Goal: Task Accomplishment & Management: Complete application form

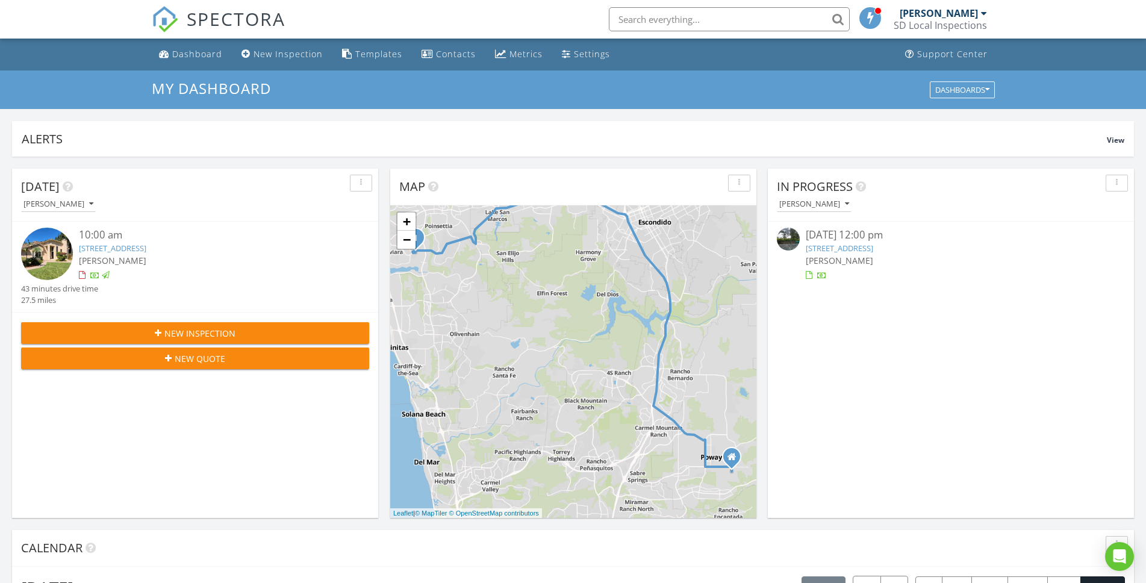
scroll to position [1115, 1165]
click at [150, 51] on ul "Dashboard New Inspection Templates Contacts Metrics Settings Support Center" at bounding box center [573, 55] width 1146 height 32
click at [201, 51] on div "Dashboard" at bounding box center [197, 53] width 50 height 11
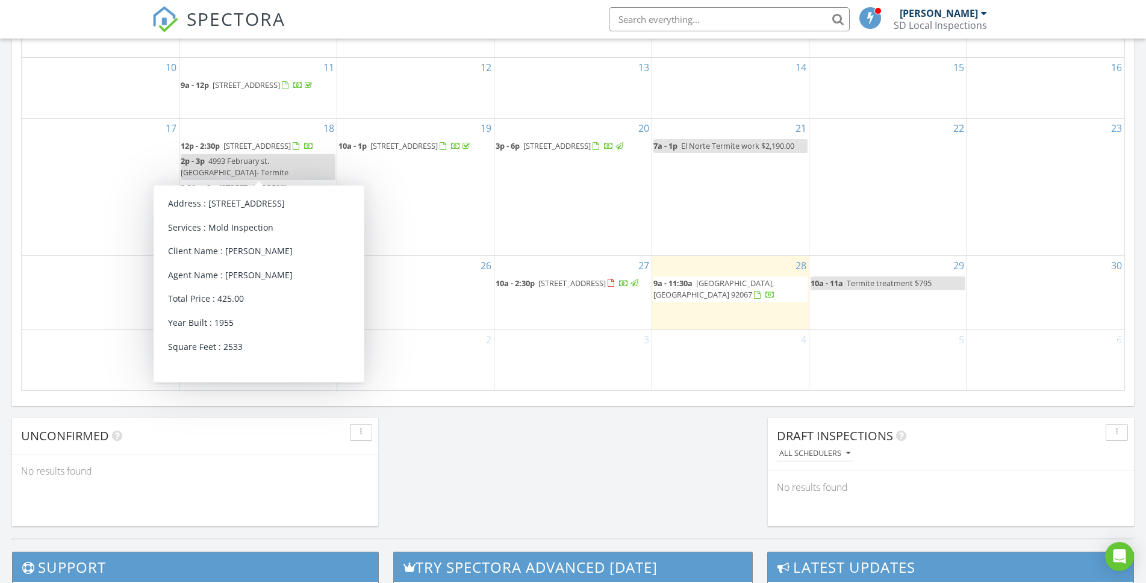
scroll to position [761, 0]
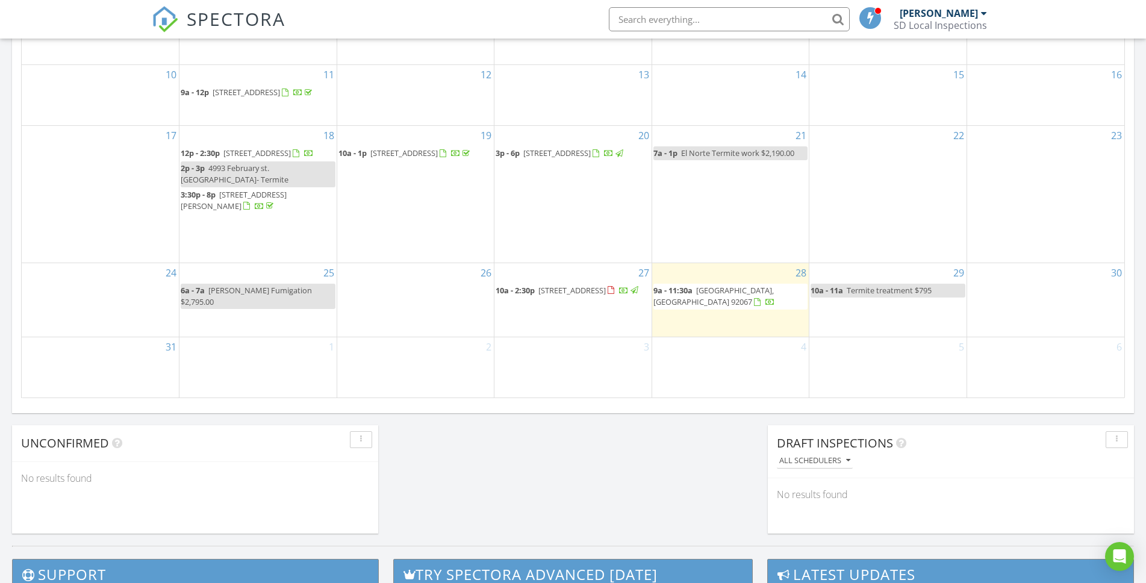
scroll to position [0, 0]
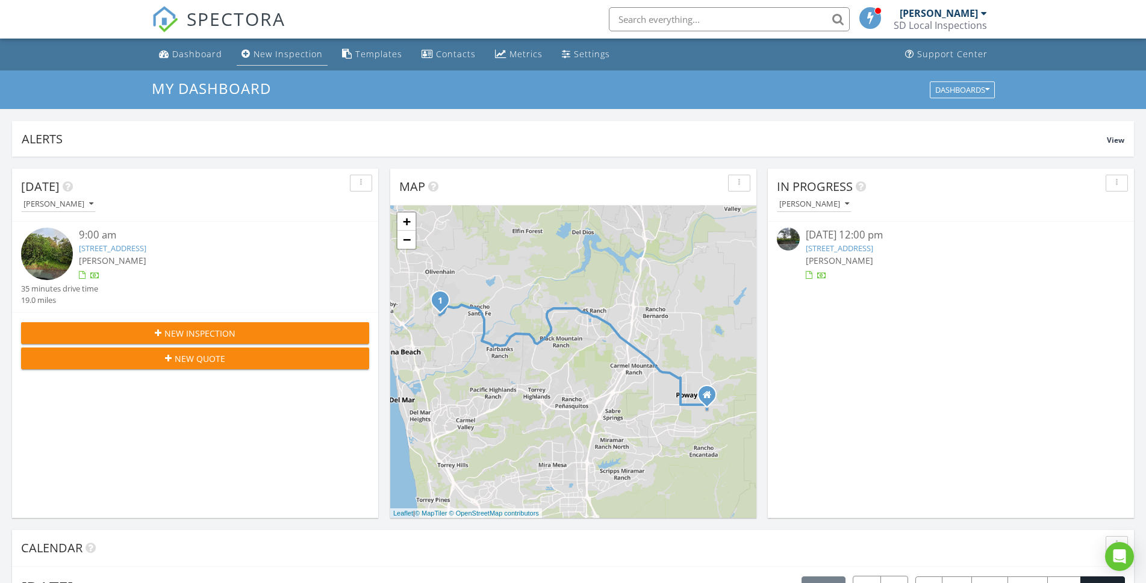
click at [276, 51] on div "New Inspection" at bounding box center [288, 53] width 69 height 11
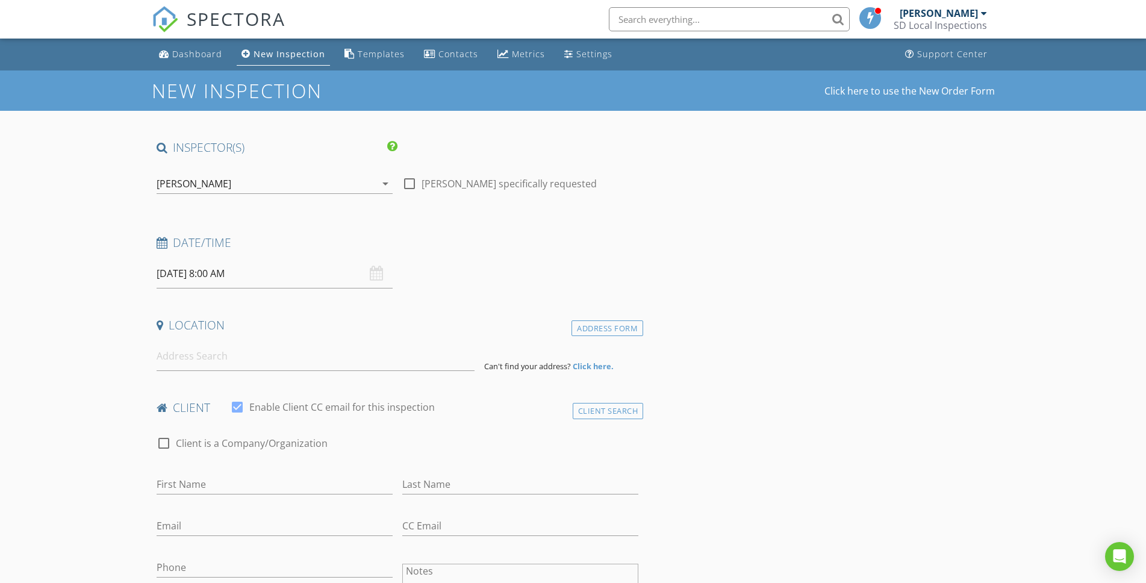
click at [280, 267] on input "08/29/2025 8:00 AM" at bounding box center [275, 274] width 236 height 30
click at [203, 470] on input "08" at bounding box center [194, 479] width 74 height 24
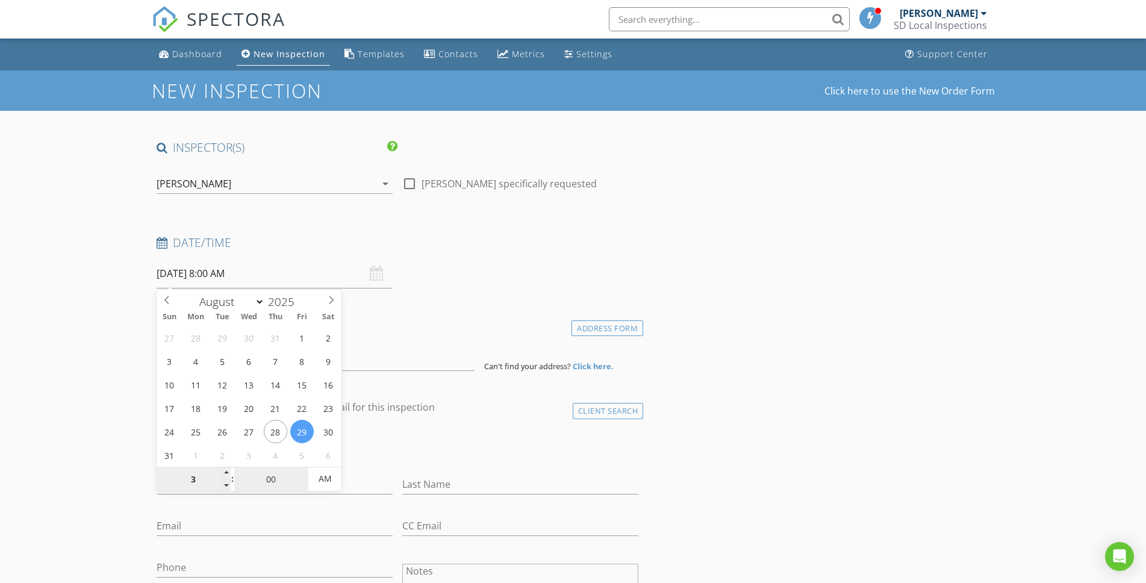
type input "03"
type input "08/29/2025 3:00 AM"
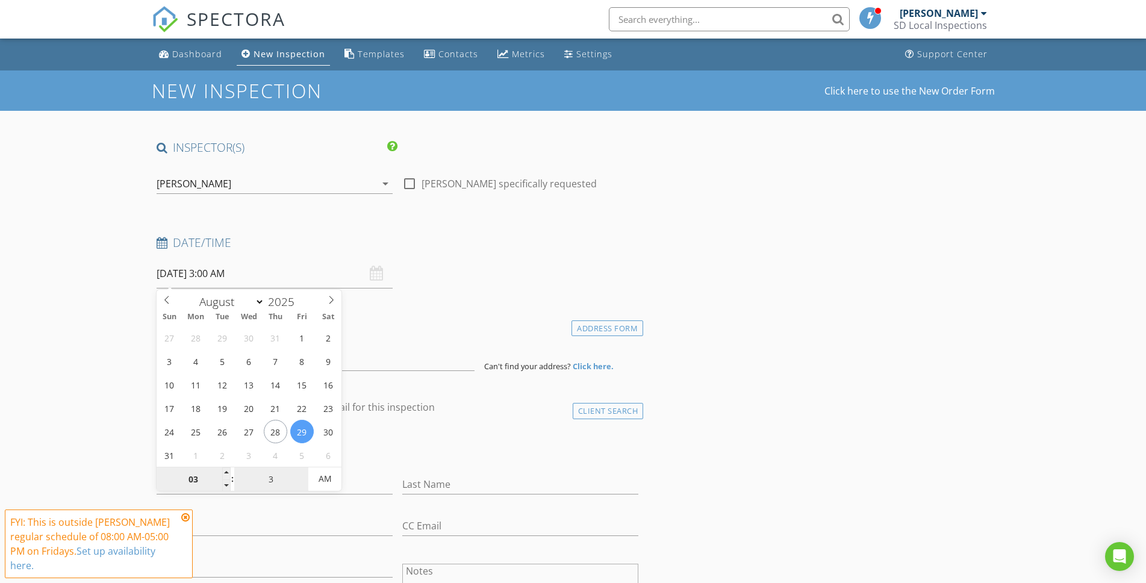
type input "30"
type input "[DATE] 3:30 PM"
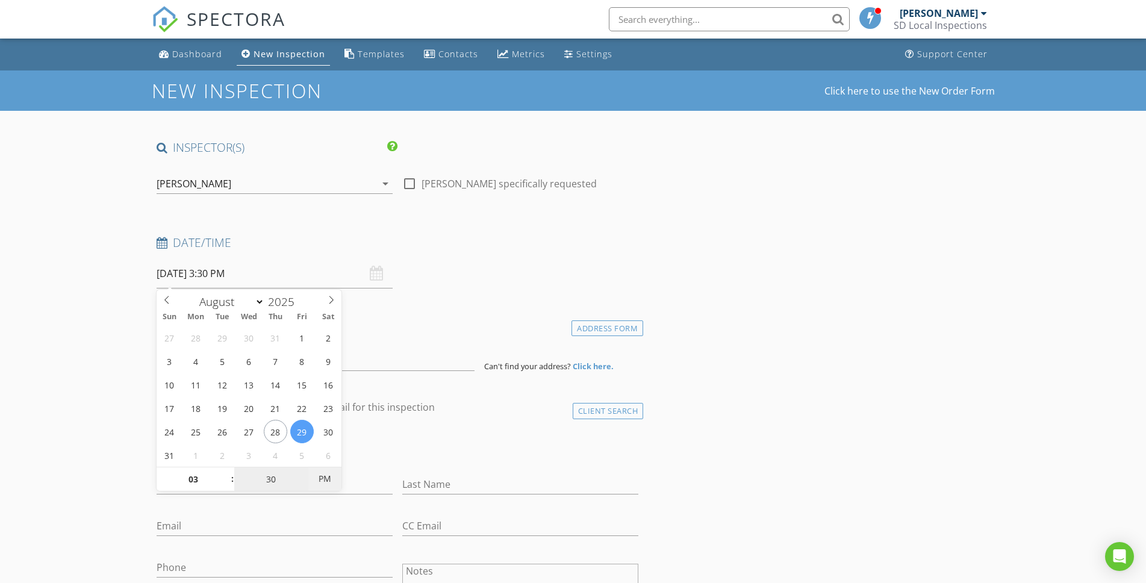
click at [325, 482] on span "PM" at bounding box center [324, 479] width 33 height 24
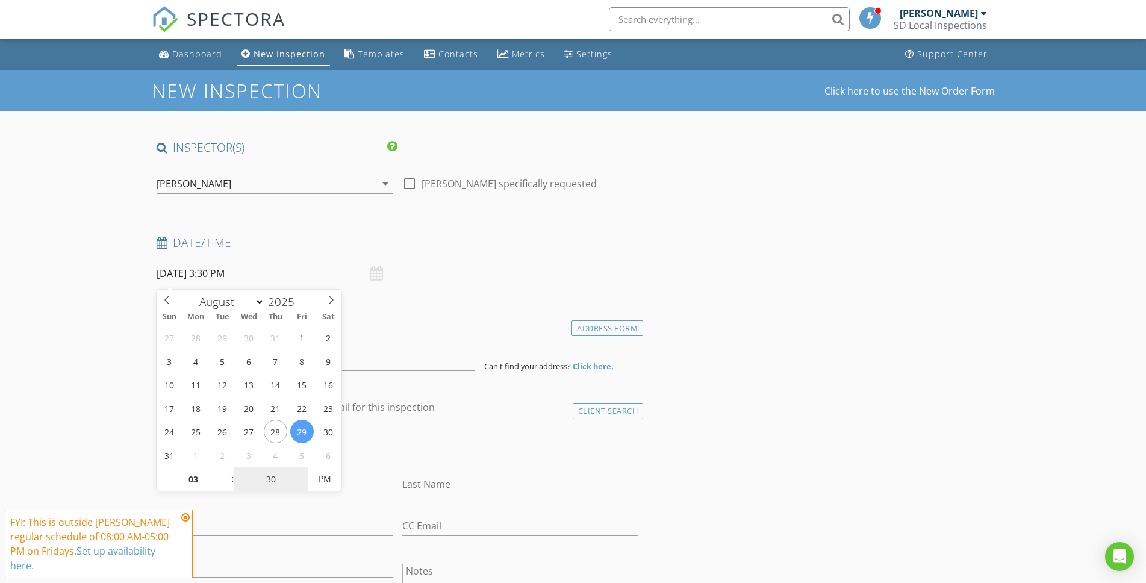
type input "30"
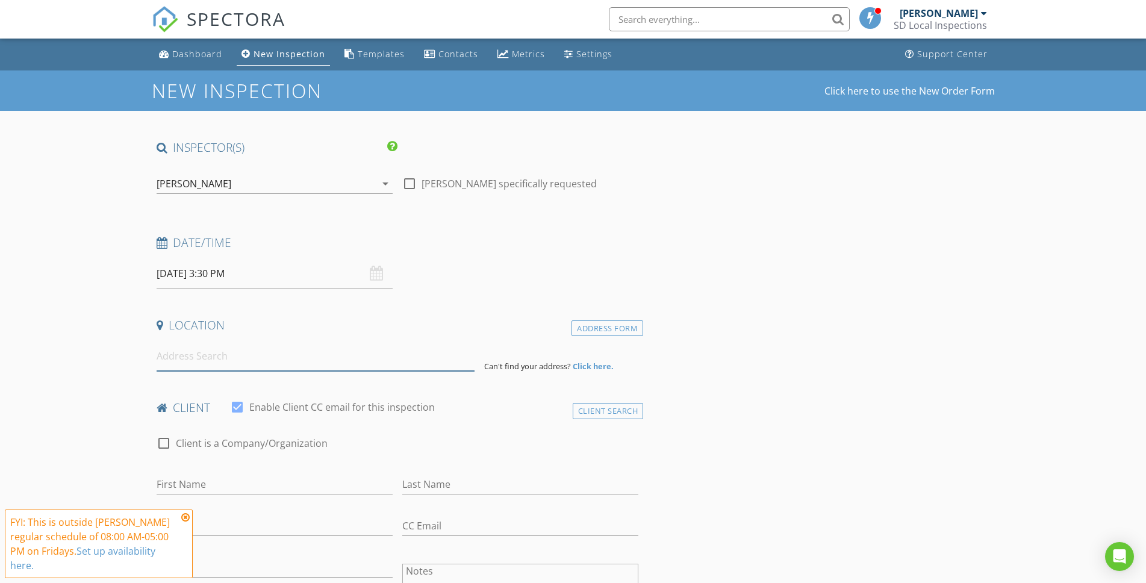
click at [178, 355] on input at bounding box center [316, 356] width 318 height 30
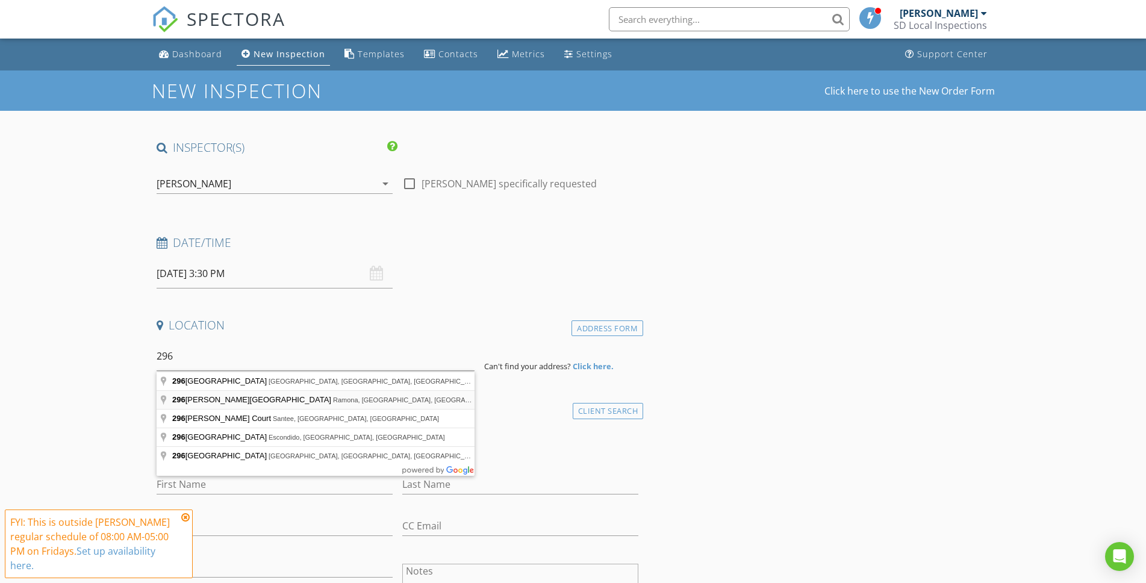
type input "296 Durgin Street, Ramona, CA, USA"
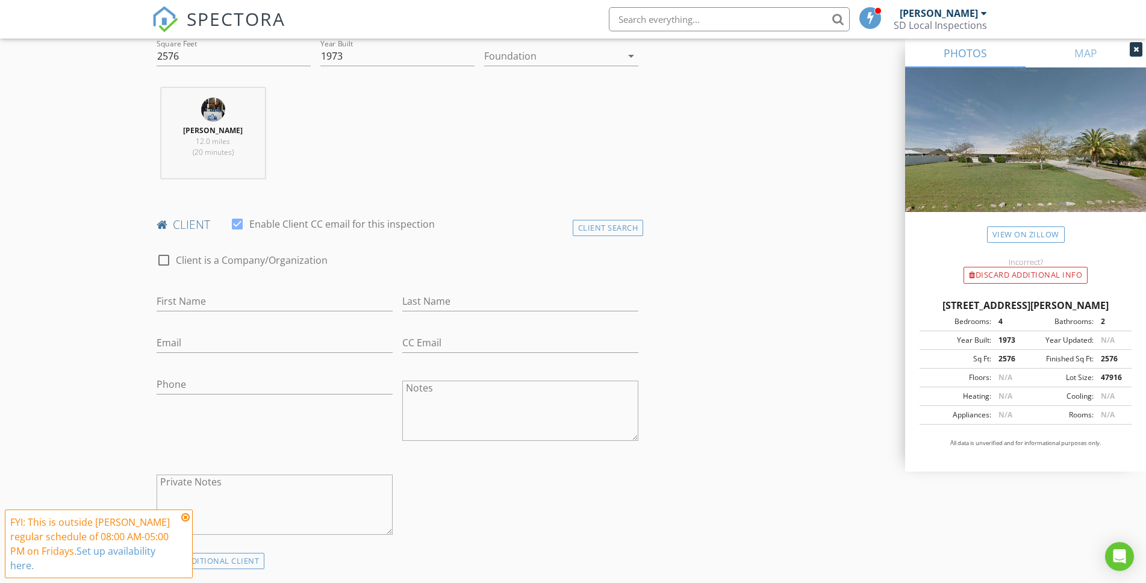
scroll to position [431, 0]
click at [185, 518] on icon at bounding box center [185, 517] width 8 height 10
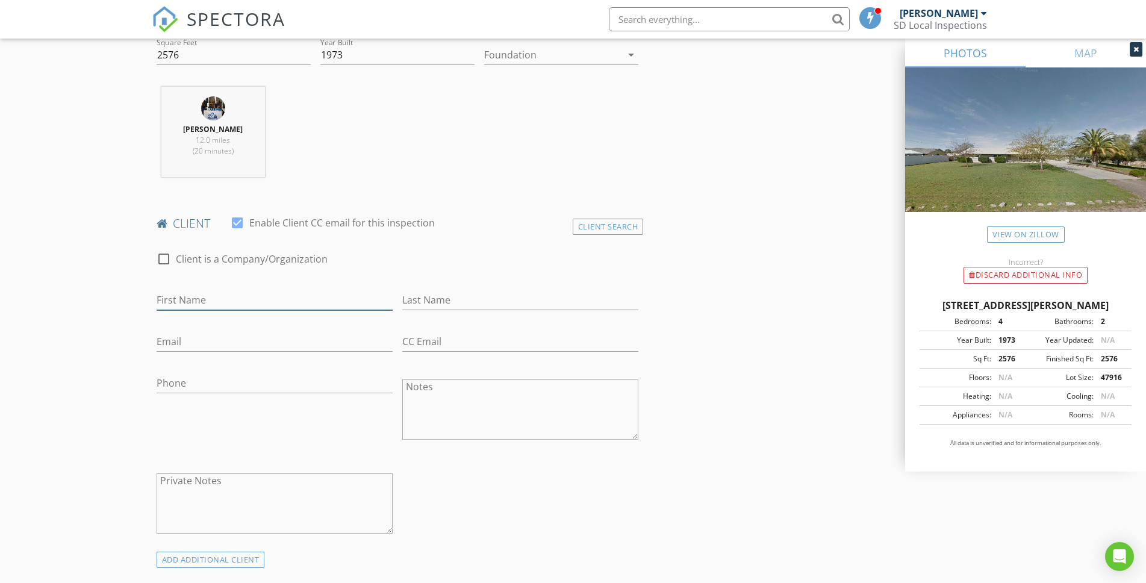
click at [202, 308] on input "First Name" at bounding box center [275, 300] width 236 height 20
type input "Miguel"
type input "Sandoval"
click at [336, 398] on div at bounding box center [275, 401] width 236 height 7
click at [216, 347] on input "Email" at bounding box center [275, 342] width 236 height 20
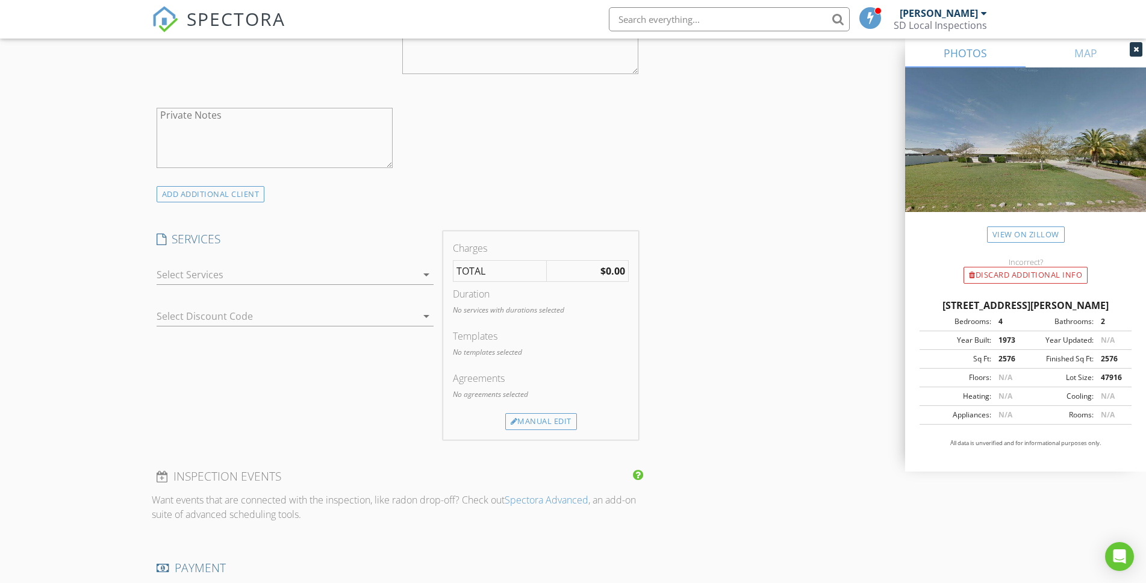
scroll to position [781, 0]
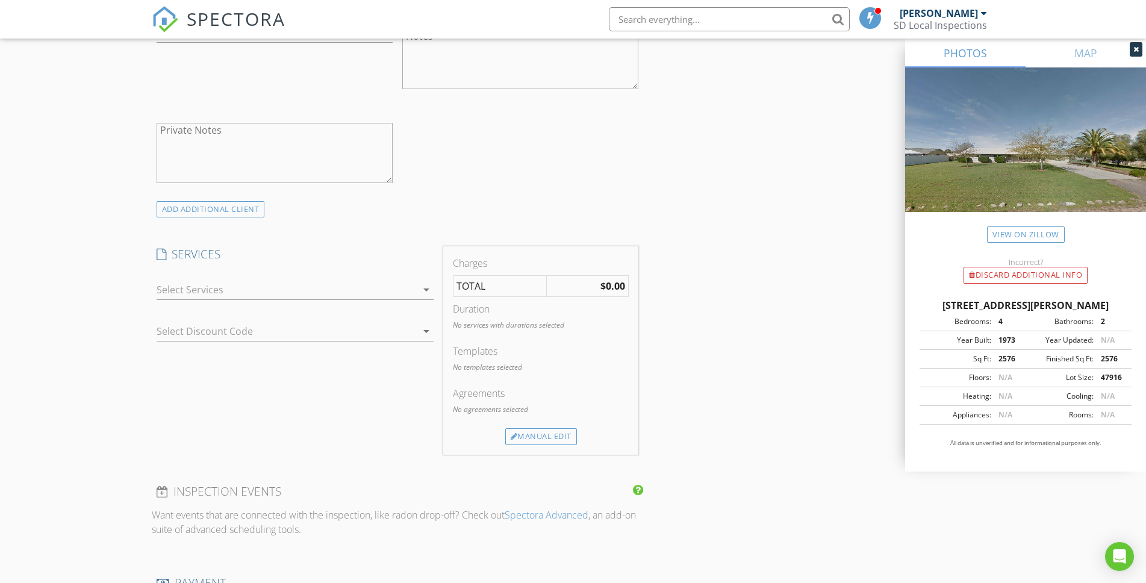
type input "sandovalmiguel91@yahoo.com"
click at [265, 296] on div at bounding box center [287, 289] width 260 height 19
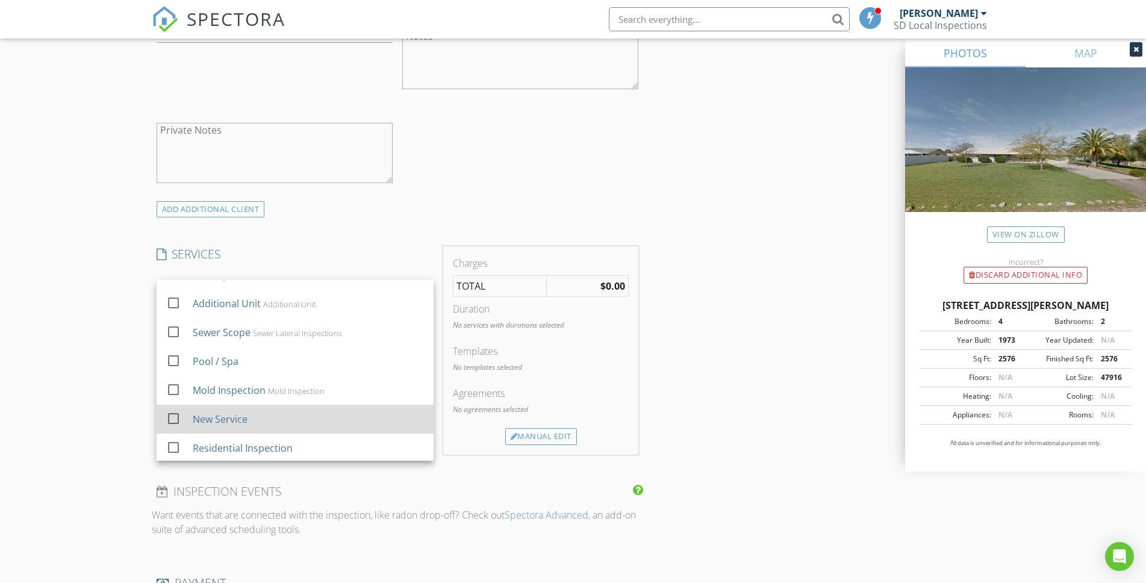
scroll to position [51, 0]
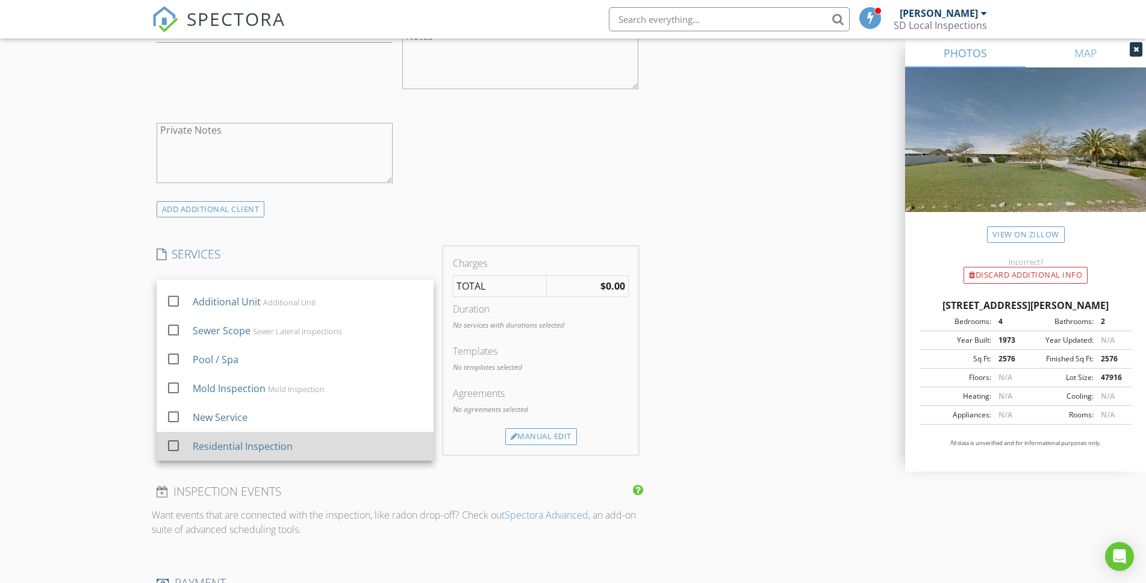
click at [269, 440] on div "Residential Inspection" at bounding box center [242, 446] width 100 height 14
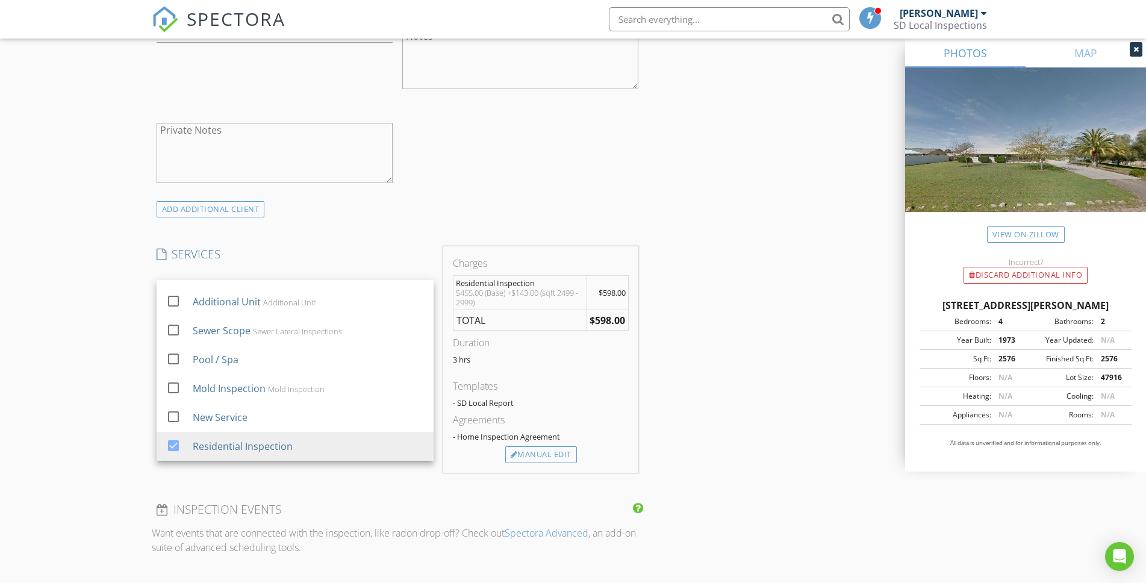
click at [143, 344] on div "New Inspection Click here to use the New Order Form INSPECTOR(S) check_box Stev…" at bounding box center [573, 334] width 1146 height 2091
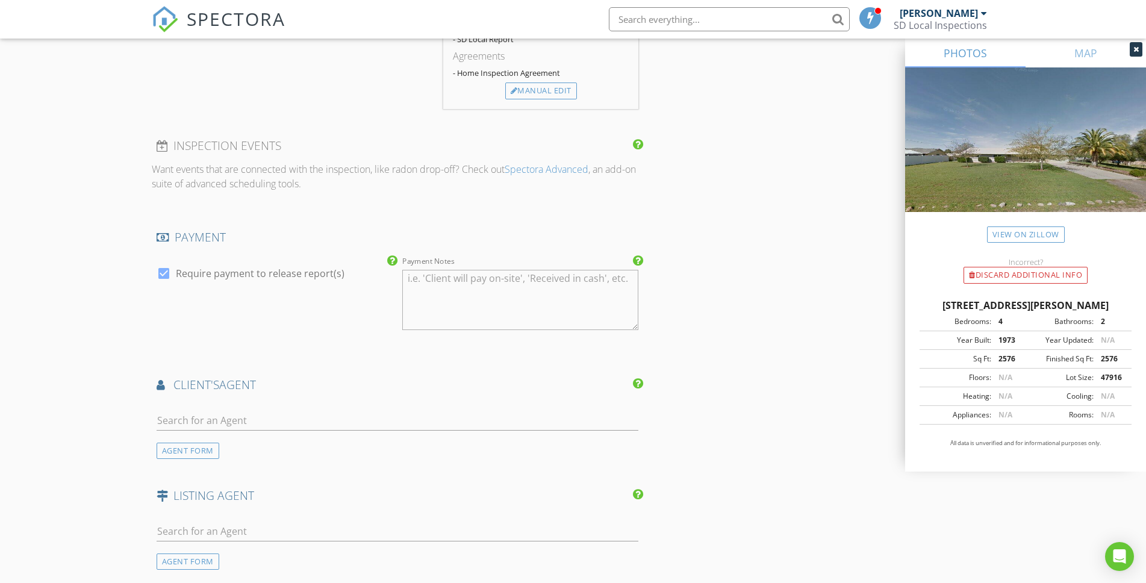
scroll to position [1308, 0]
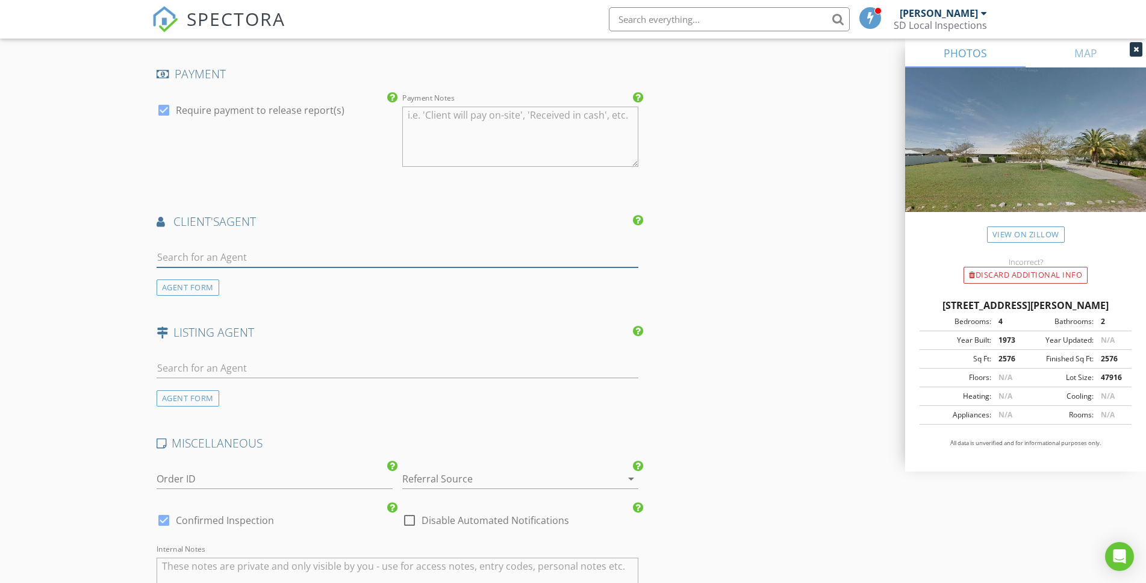
click at [208, 257] on input "text" at bounding box center [398, 258] width 482 height 20
type input "eder"
click at [225, 282] on div "Eder Contreras" at bounding box center [230, 279] width 78 height 14
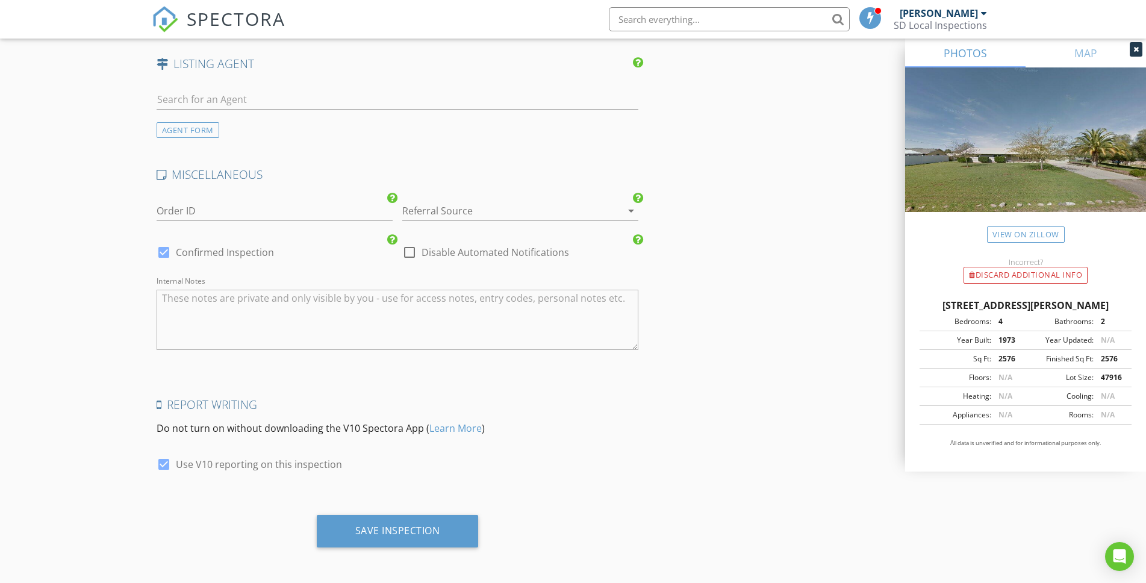
scroll to position [1853, 0]
click at [411, 527] on div "Save Inspection" at bounding box center [397, 528] width 85 height 12
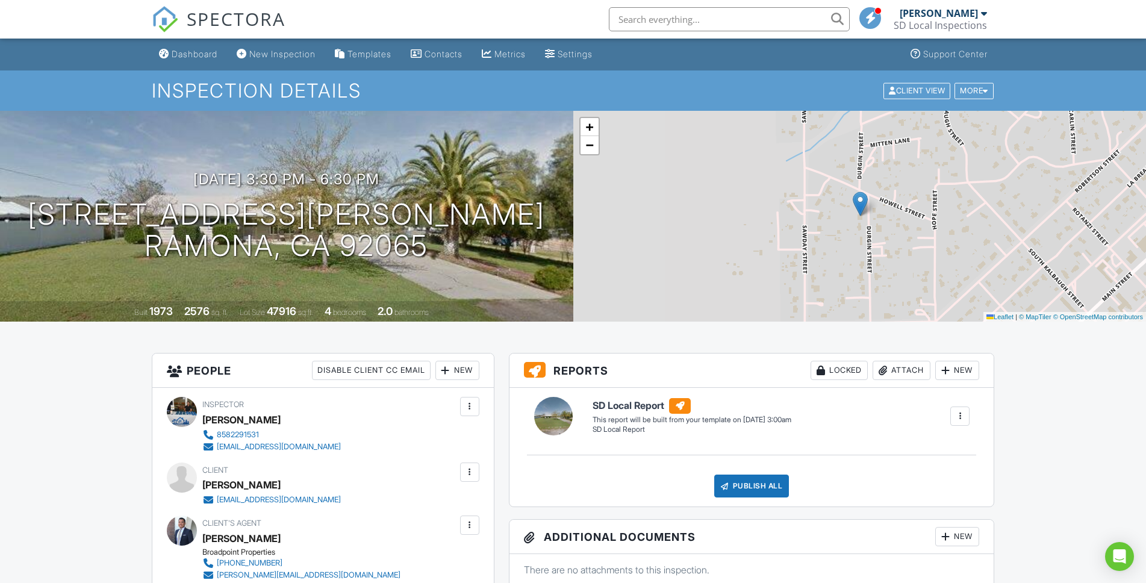
click at [202, 54] on div "Dashboard" at bounding box center [195, 54] width 46 height 10
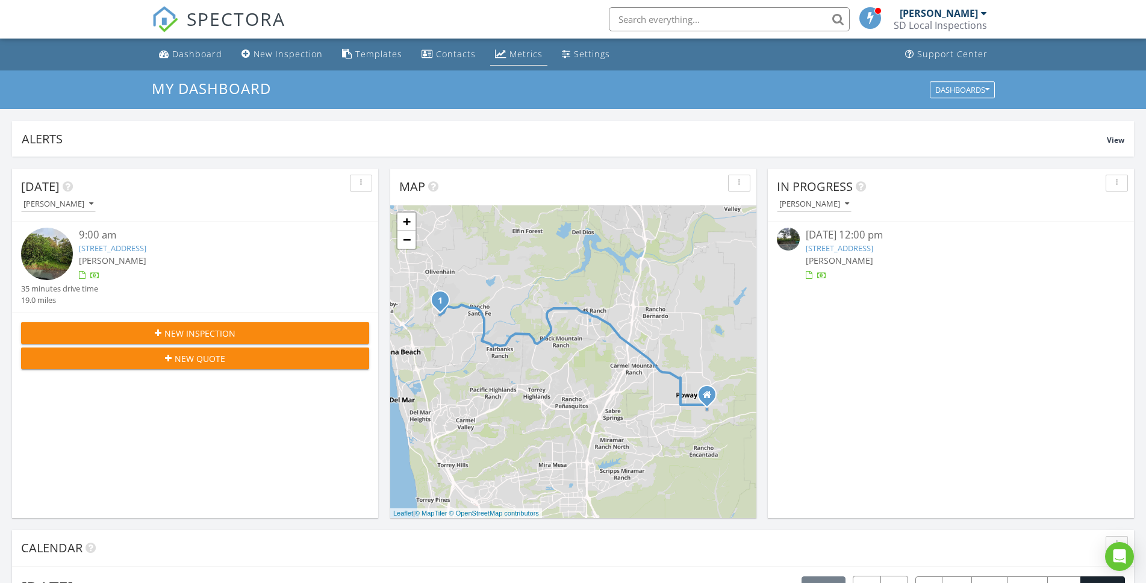
click at [517, 57] on div "Metrics" at bounding box center [525, 53] width 33 height 11
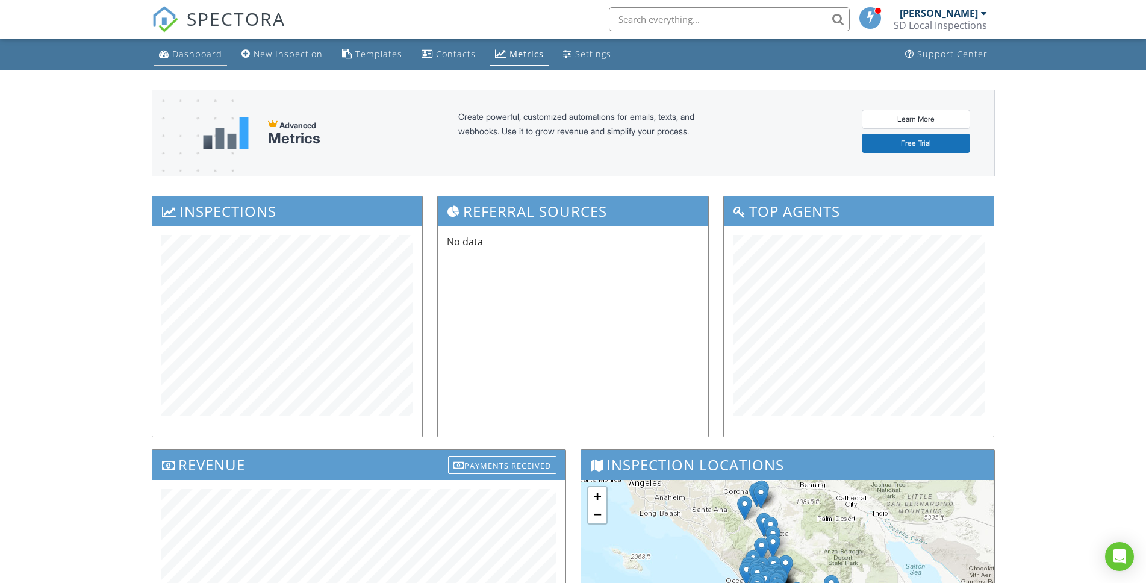
click at [188, 58] on div "Dashboard" at bounding box center [197, 53] width 50 height 11
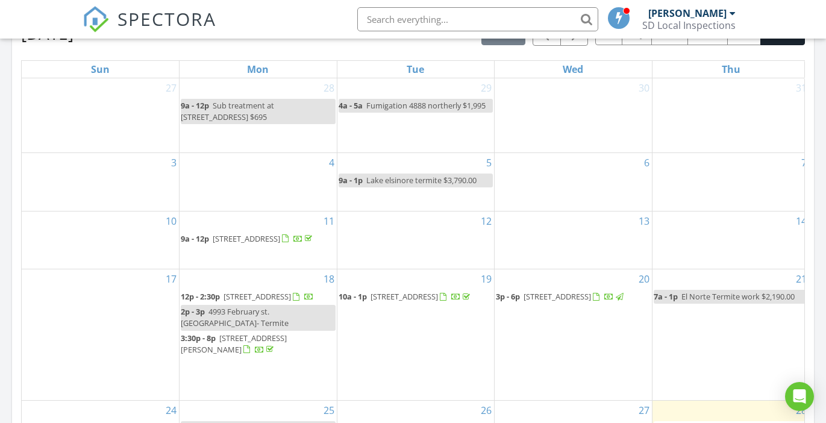
scroll to position [1115, 844]
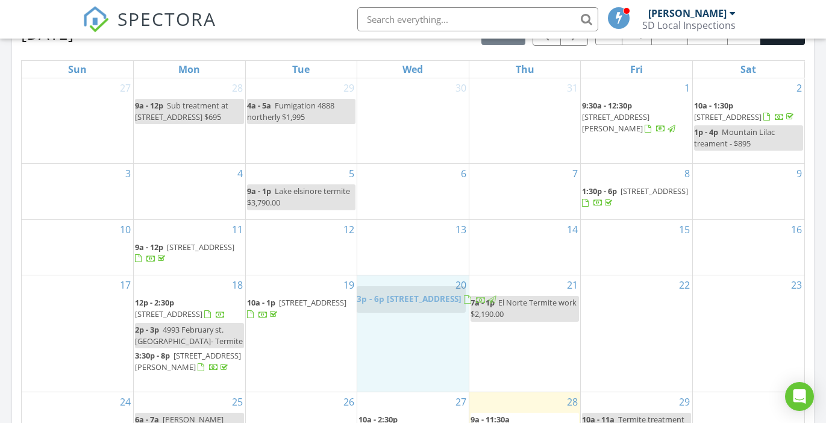
drag, startPoint x: 61, startPoint y: 299, endPoint x: 406, endPoint y: 299, distance: 344.5
click at [406, 299] on body "SPECTORA Steven Knowlton SD Local Inspections Role: Inspector Dashboard New Ins…" at bounding box center [413, 292] width 826 height 1694
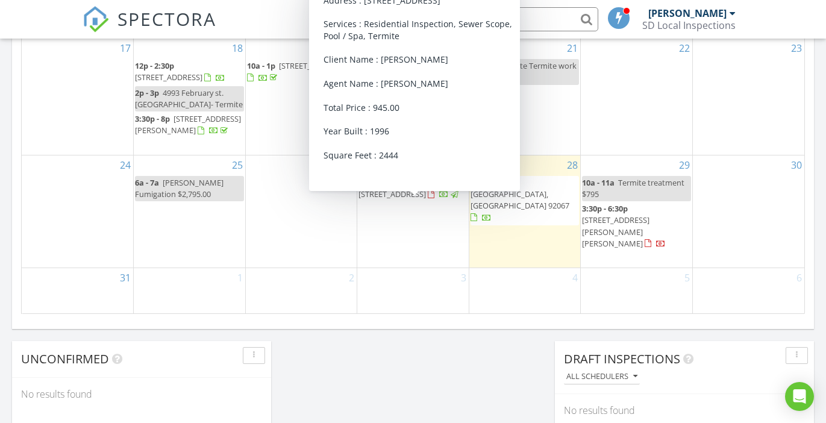
scroll to position [811, 0]
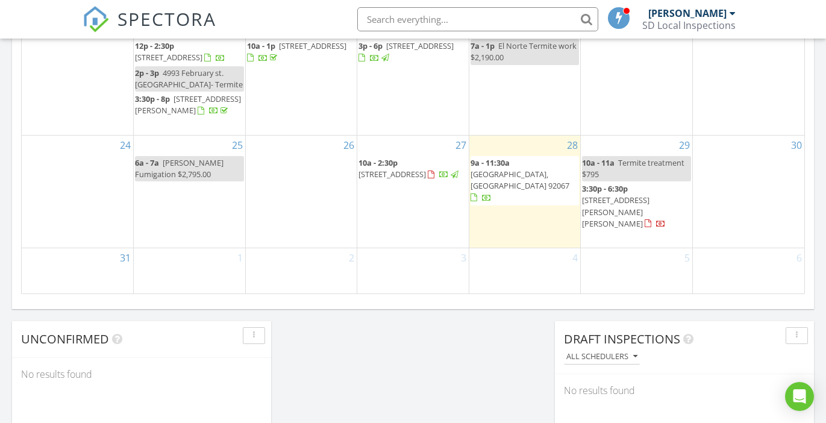
click at [414, 179] on span "[STREET_ADDRESS]" at bounding box center [391, 174] width 67 height 11
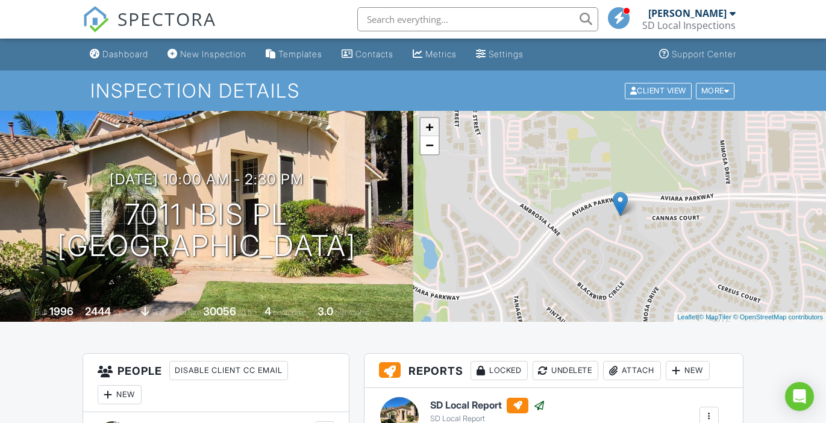
click at [427, 126] on link "+" at bounding box center [429, 127] width 18 height 18
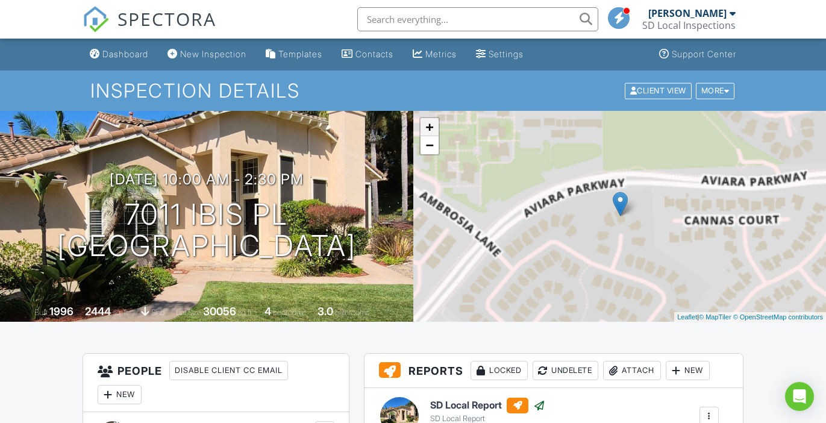
click at [427, 126] on link "+" at bounding box center [429, 127] width 18 height 18
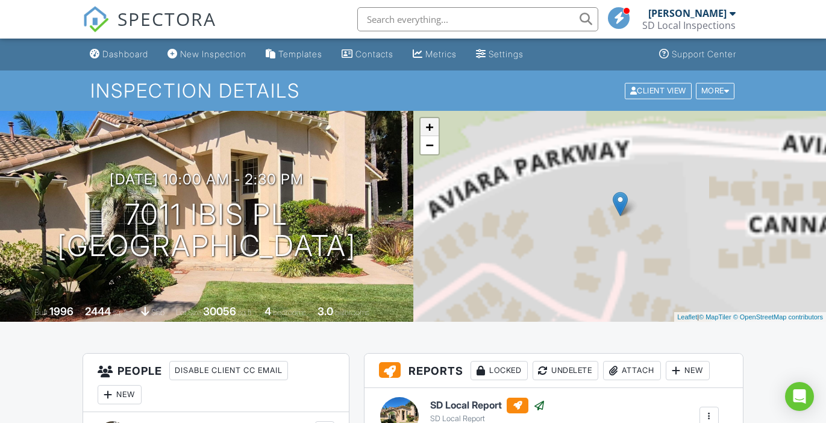
click at [427, 126] on link "+" at bounding box center [429, 127] width 18 height 18
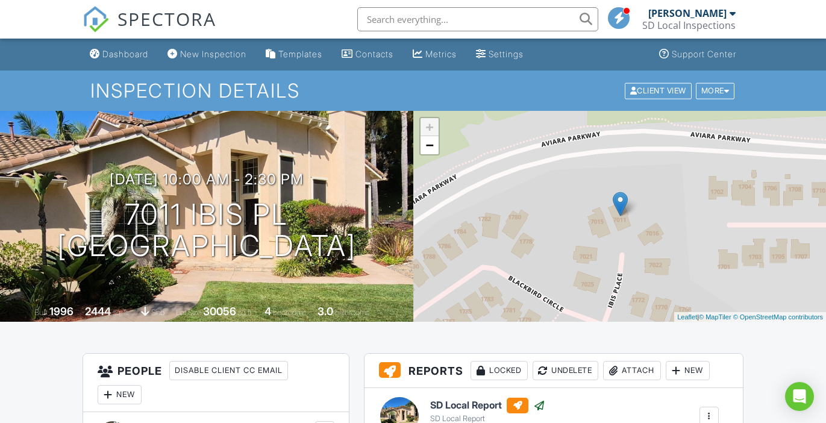
click at [427, 126] on link "+" at bounding box center [429, 127] width 18 height 18
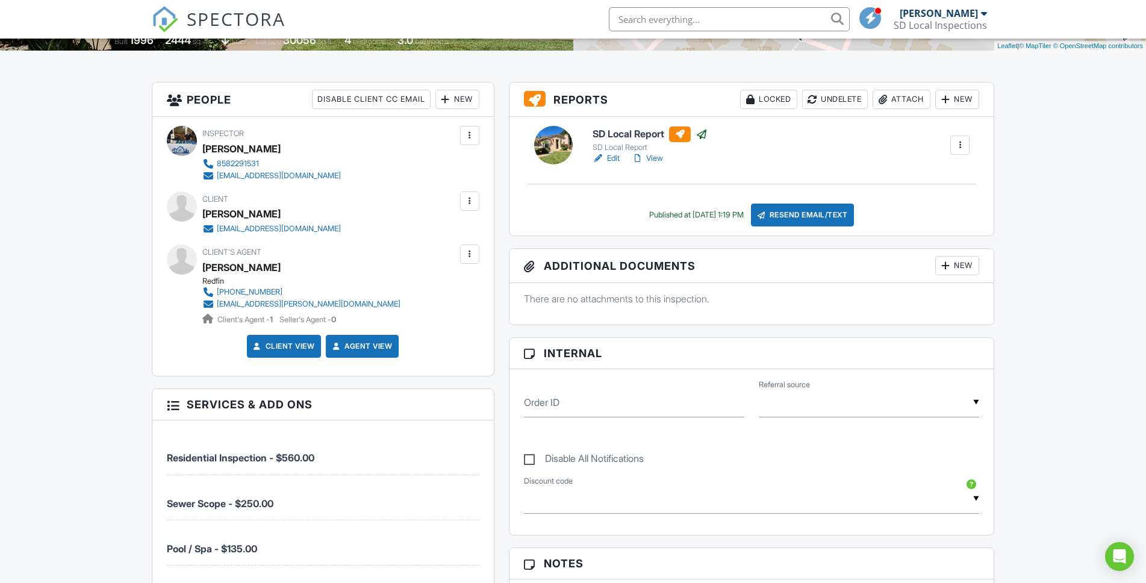
scroll to position [278, 0]
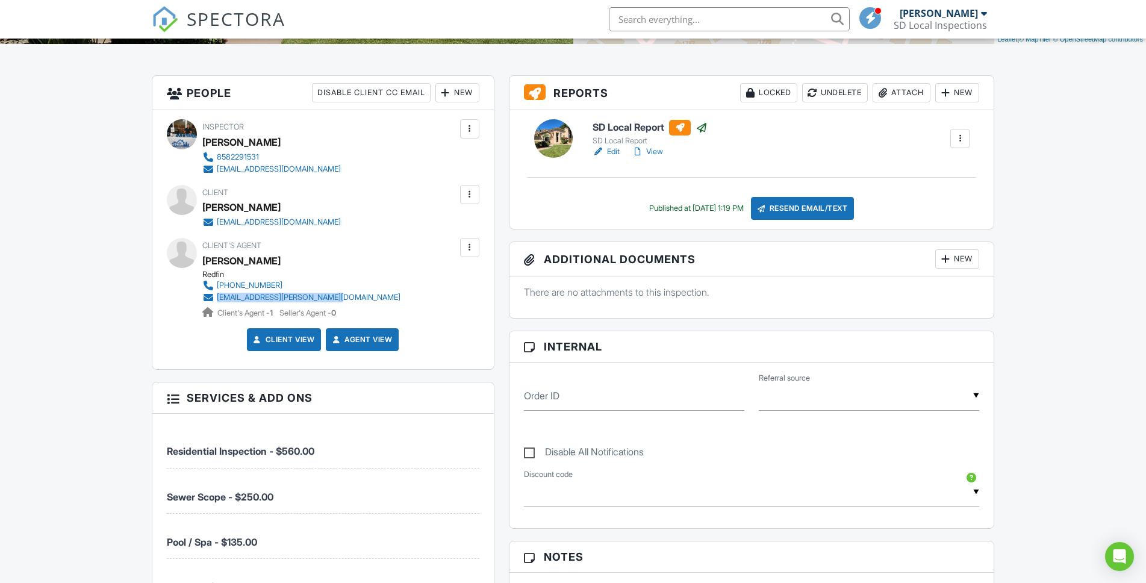
drag, startPoint x: 353, startPoint y: 297, endPoint x: 217, endPoint y: 298, distance: 136.1
click at [217, 298] on div "Client's Agent Tristen Campanella Redfin 760-310-0166 tristen.campanella@redfin…" at bounding box center [330, 278] width 256 height 81
copy div "[EMAIL_ADDRESS][PERSON_NAME][DOMAIN_NAME]"
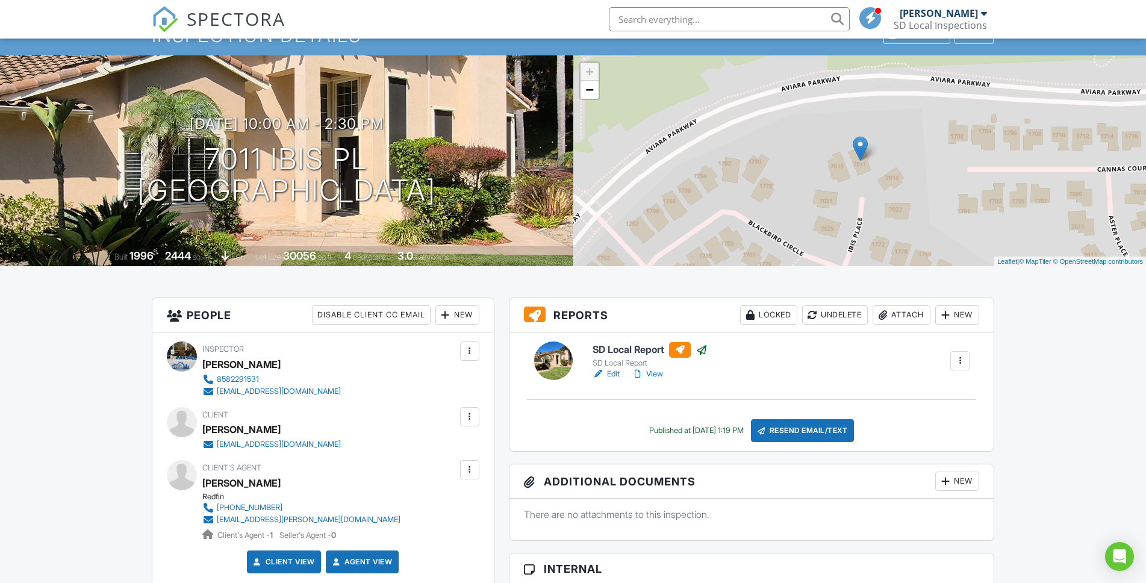
scroll to position [0, 0]
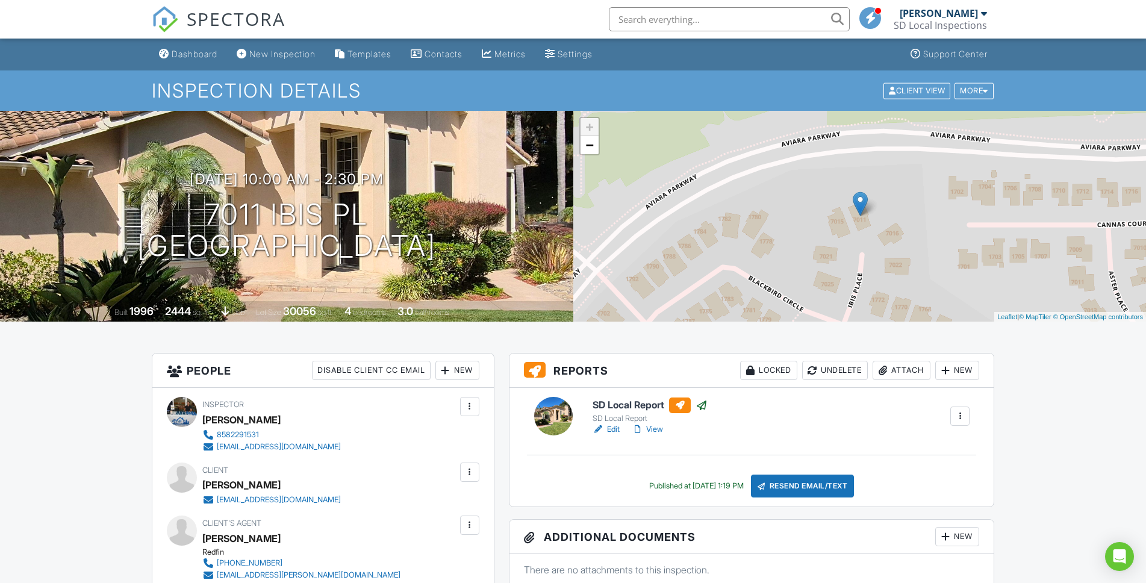
click at [181, 61] on link "Dashboard" at bounding box center [188, 54] width 68 height 22
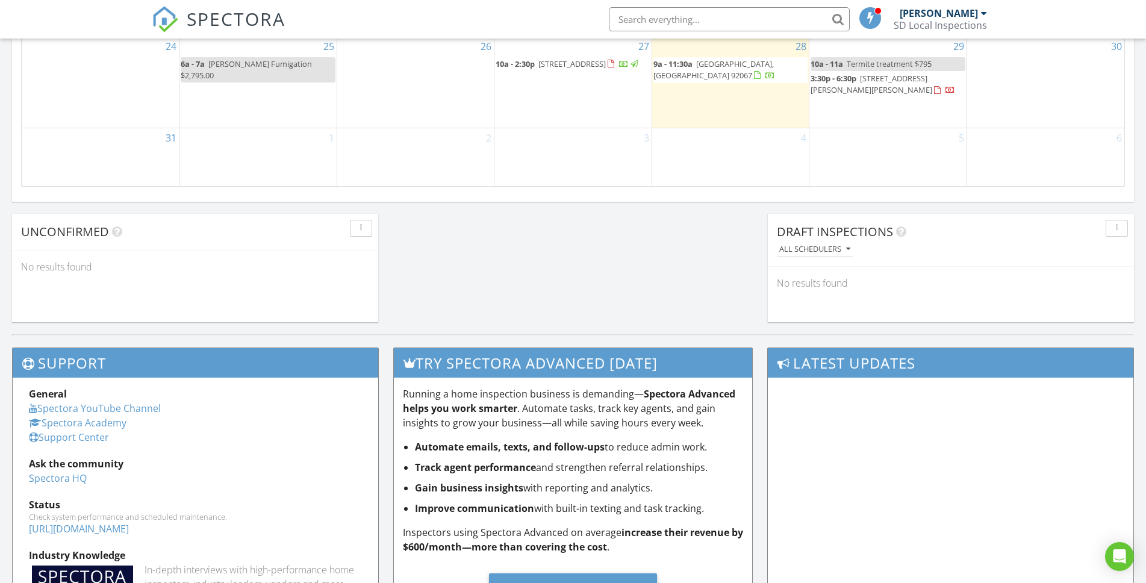
scroll to position [833, 0]
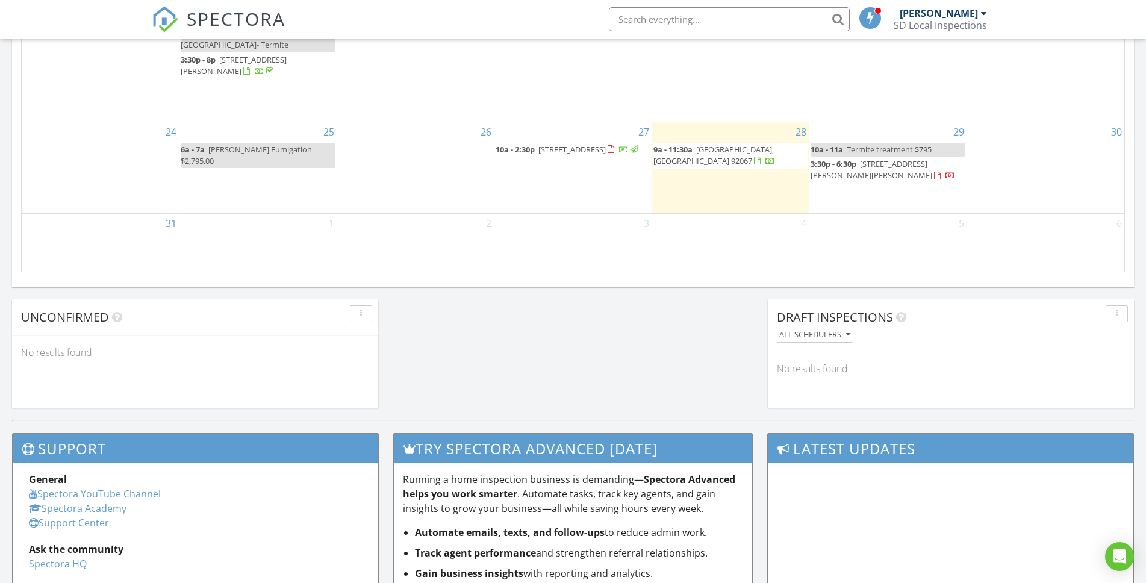
click at [603, 155] on span "[STREET_ADDRESS]" at bounding box center [571, 149] width 67 height 11
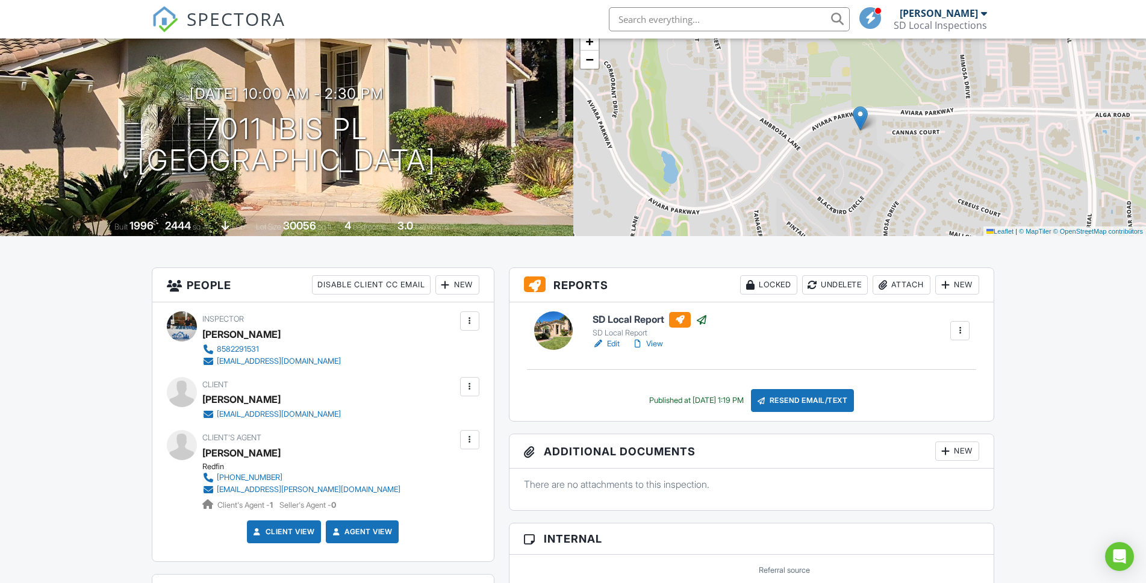
click at [949, 290] on div at bounding box center [945, 285] width 12 height 12
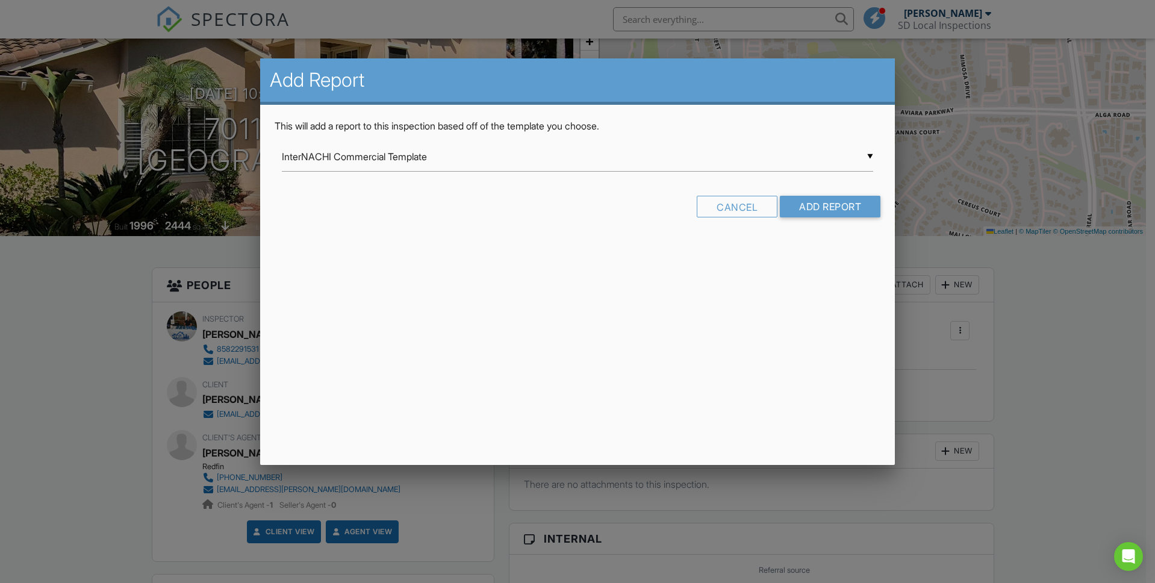
click at [494, 163] on div "▼ InterNACHI Commercial Template InterNACHI Commercial Template Room-by-Room Re…" at bounding box center [578, 157] width 592 height 30
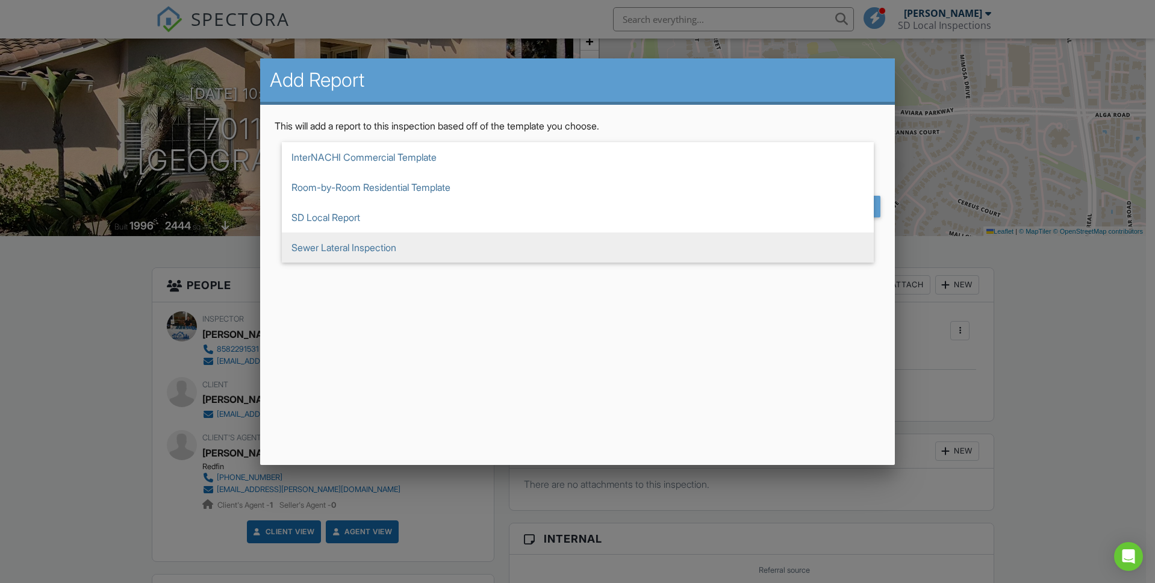
click at [494, 232] on span "Sewer Lateral Inspection" at bounding box center [578, 247] width 592 height 30
type input "Sewer Lateral Inspection"
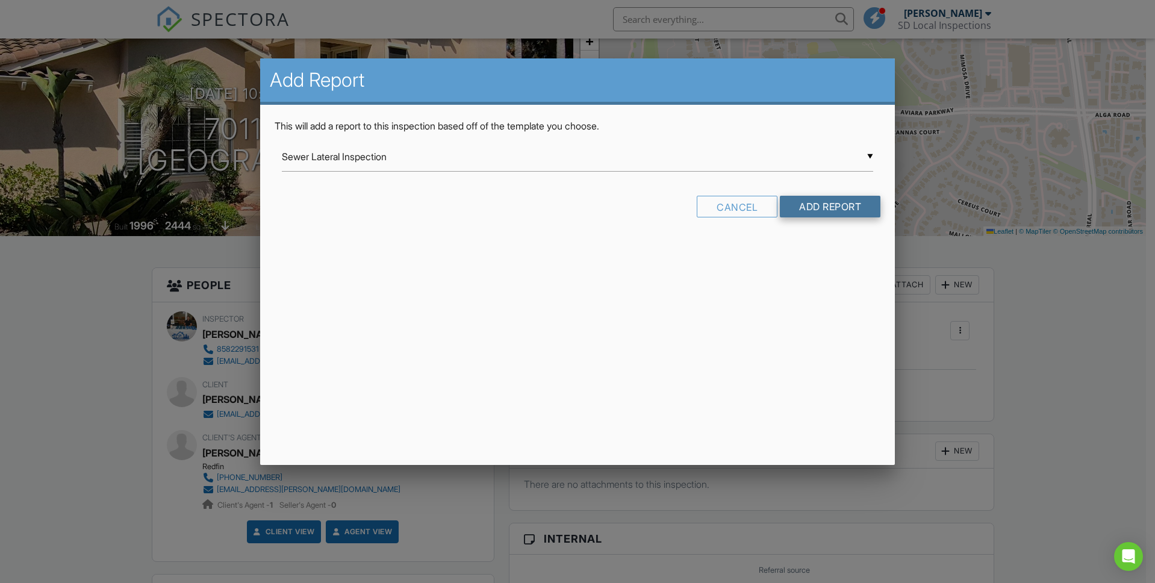
click at [802, 205] on input "Add Report" at bounding box center [830, 207] width 101 height 22
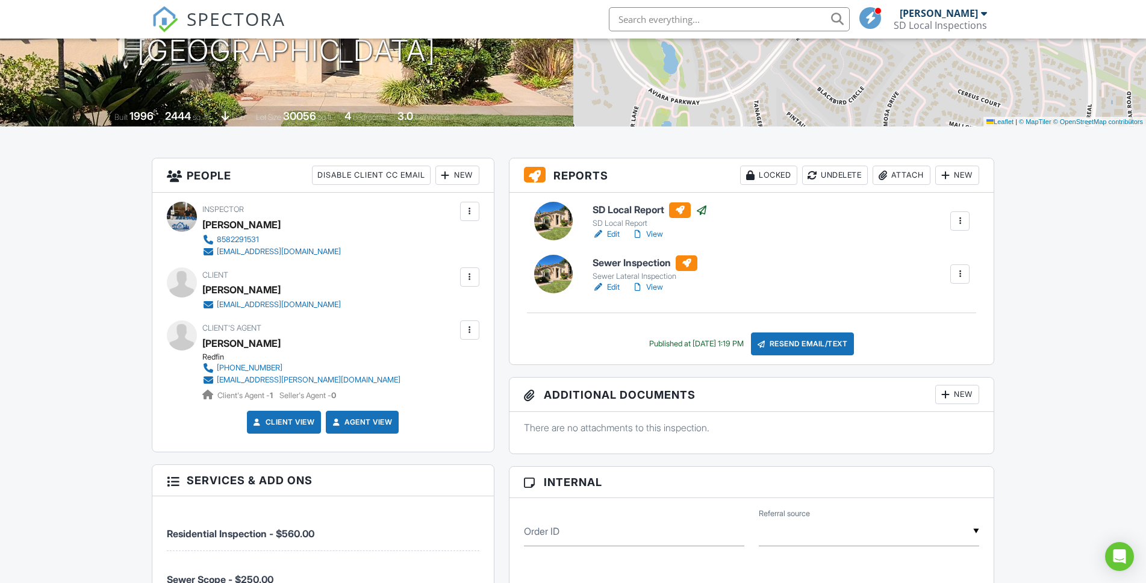
click at [614, 287] on link "Edit" at bounding box center [606, 287] width 27 height 12
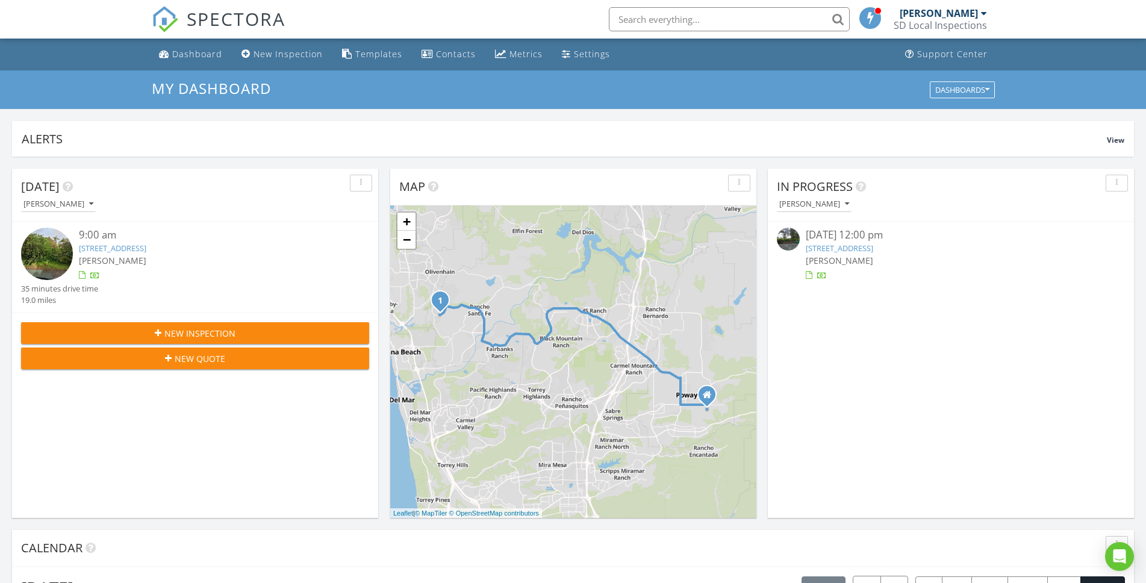
scroll to position [1115, 1165]
